Goal: Navigation & Orientation: Understand site structure

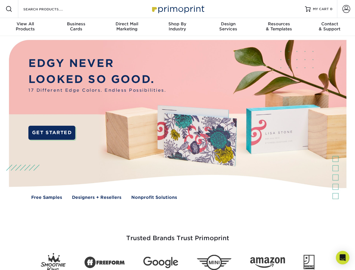
click at [177, 135] on img at bounding box center [177, 123] width 351 height 175
click at [9, 9] on span at bounding box center [9, 9] width 7 height 7
click at [346, 9] on span at bounding box center [346, 9] width 8 height 8
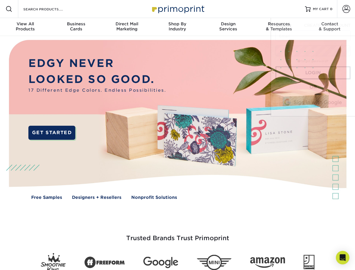
click at [25, 27] on div "View All Products" at bounding box center [25, 26] width 51 height 10
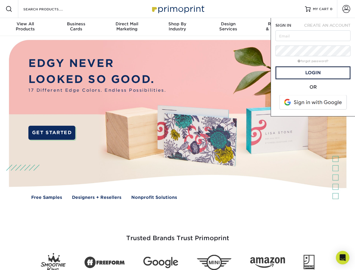
click at [76, 27] on div "Business Cards" at bounding box center [76, 26] width 51 height 10
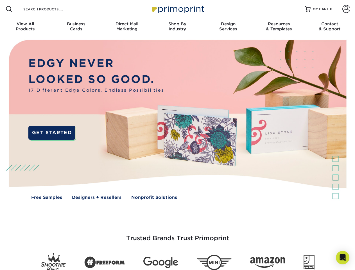
click at [127, 27] on div "Direct Mail Marketing" at bounding box center [126, 26] width 51 height 10
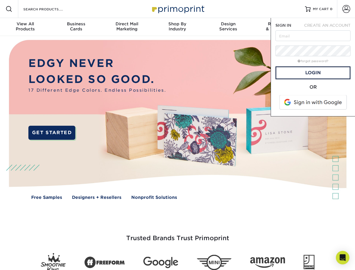
click at [177, 27] on div "Shop By Industry" at bounding box center [177, 26] width 51 height 10
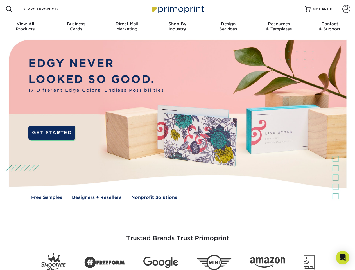
click at [228, 27] on div "Design Services" at bounding box center [228, 26] width 51 height 10
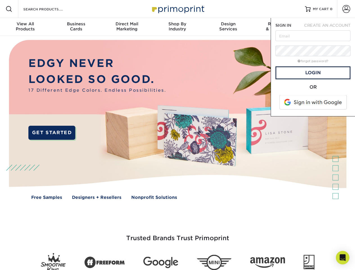
click at [278, 27] on span "SIGN IN" at bounding box center [283, 25] width 16 height 4
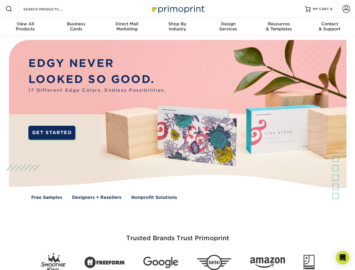
click at [329, 27] on div "Contact & Support" at bounding box center [329, 26] width 51 height 10
